Goal: Transaction & Acquisition: Purchase product/service

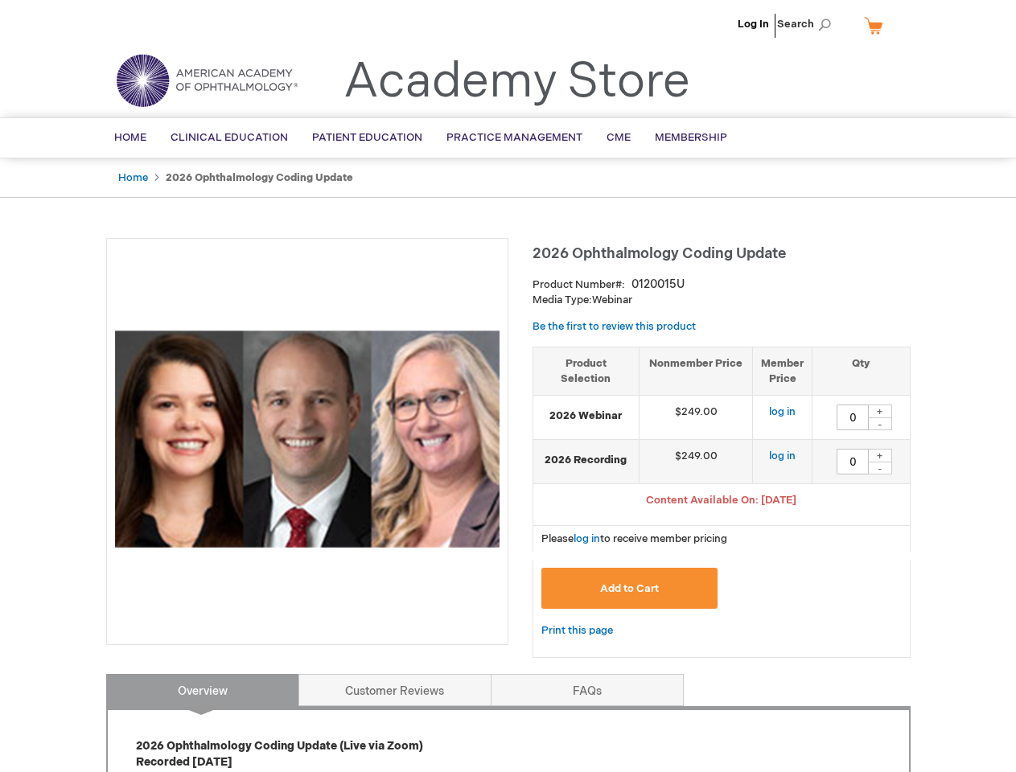
click at [508, 386] on div at bounding box center [307, 441] width 402 height 407
click at [808, 24] on span "Search" at bounding box center [807, 24] width 61 height 32
click at [722, 502] on span "Content Available On: [DATE]" at bounding box center [721, 500] width 150 height 13
click at [880, 411] on div "+" at bounding box center [880, 412] width 24 height 14
click at [880, 424] on div "-" at bounding box center [880, 423] width 24 height 13
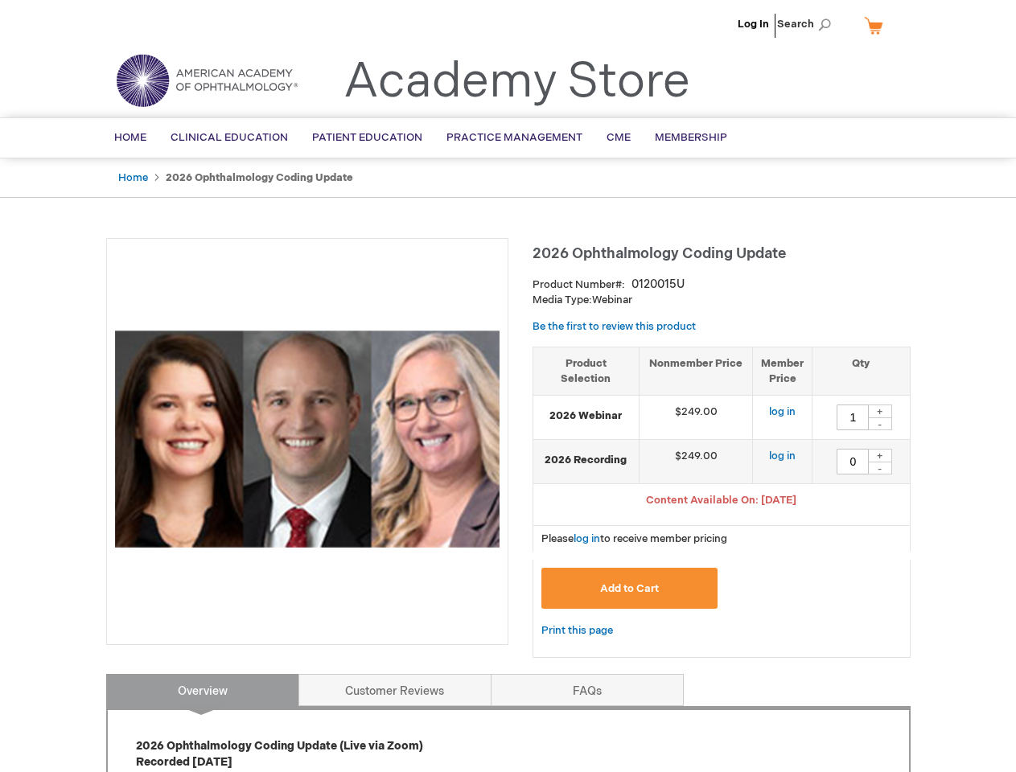
type input "0"
click at [880, 455] on div "+" at bounding box center [880, 456] width 24 height 14
click at [880, 468] on div "-" at bounding box center [880, 468] width 24 height 13
type input "0"
